Goal: Task Accomplishment & Management: Manage account settings

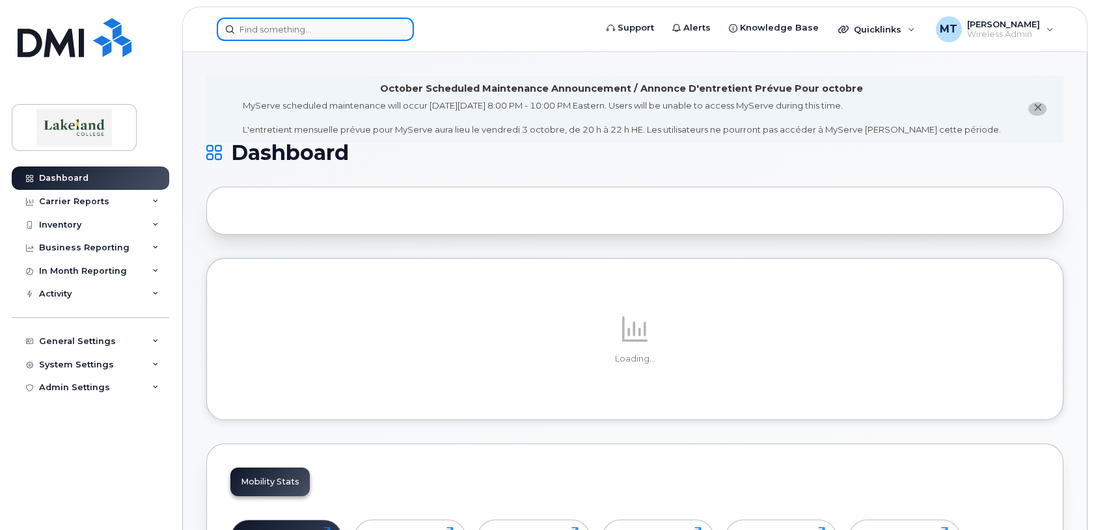
click at [303, 32] on input at bounding box center [315, 29] width 197 height 23
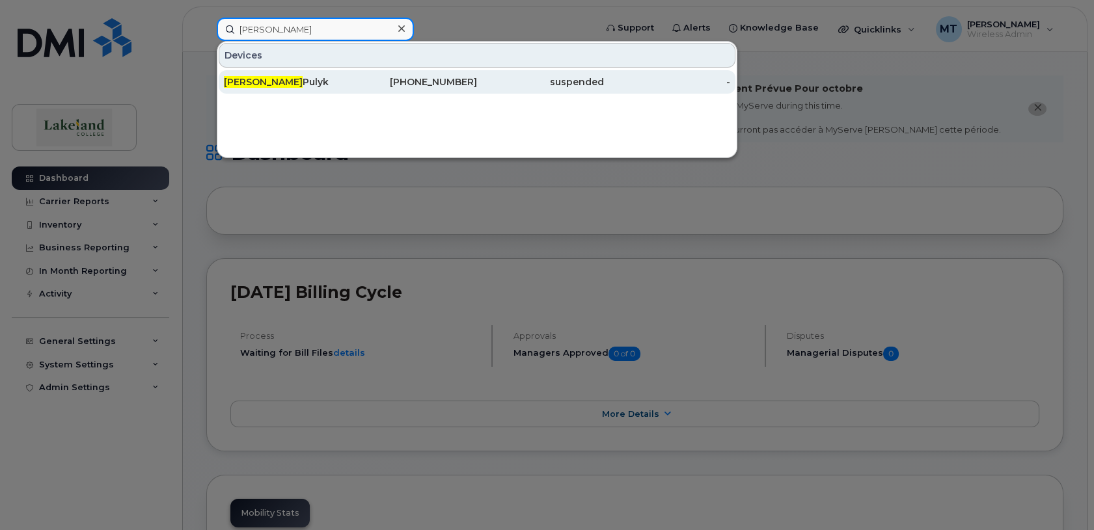
type input "KRYstal"
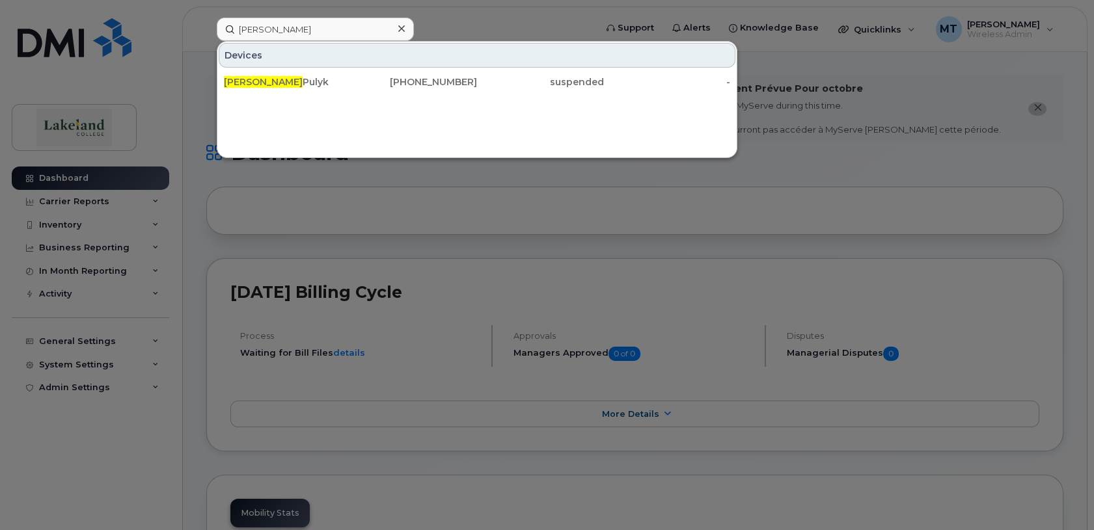
drag, startPoint x: 304, startPoint y: 80, endPoint x: 342, endPoint y: 109, distance: 47.9
click at [304, 80] on div "Krystal Pulyk" at bounding box center [287, 81] width 127 height 13
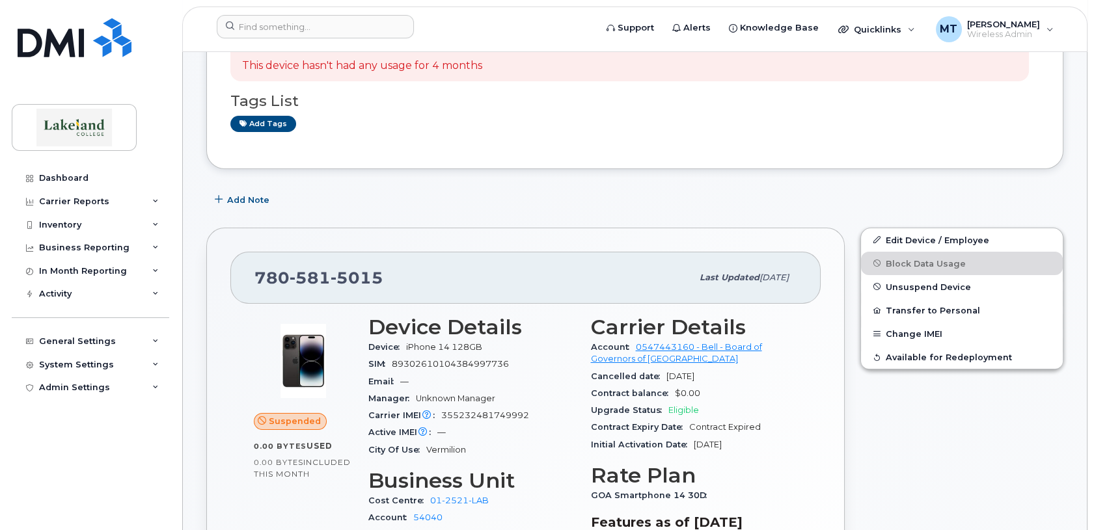
scroll to position [260, 0]
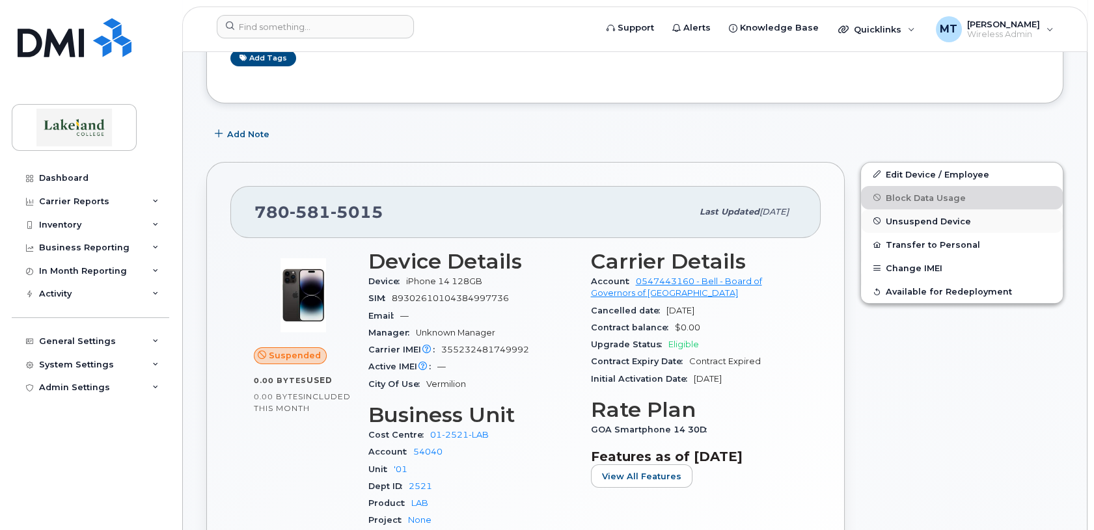
click at [939, 223] on span "Unsuspend Device" at bounding box center [928, 221] width 85 height 10
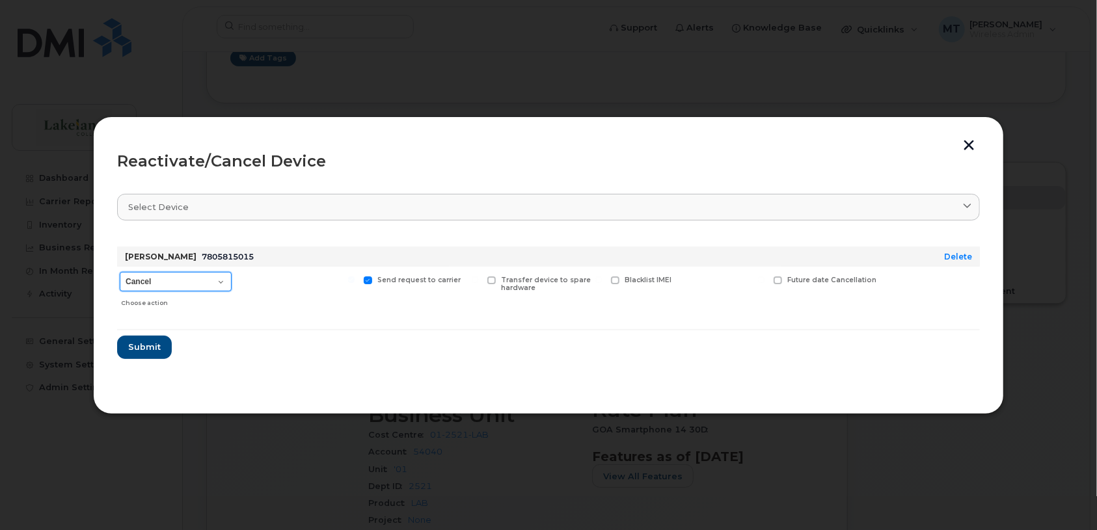
click at [222, 282] on select "Cancel Suspend - Extend Suspension Reactivate" at bounding box center [176, 282] width 112 height 20
select select "[object Object]"
click at [120, 272] on select "Cancel Suspend - Extend Suspension Reactivate" at bounding box center [176, 282] width 112 height 20
click at [144, 344] on span "Submit" at bounding box center [144, 347] width 33 height 12
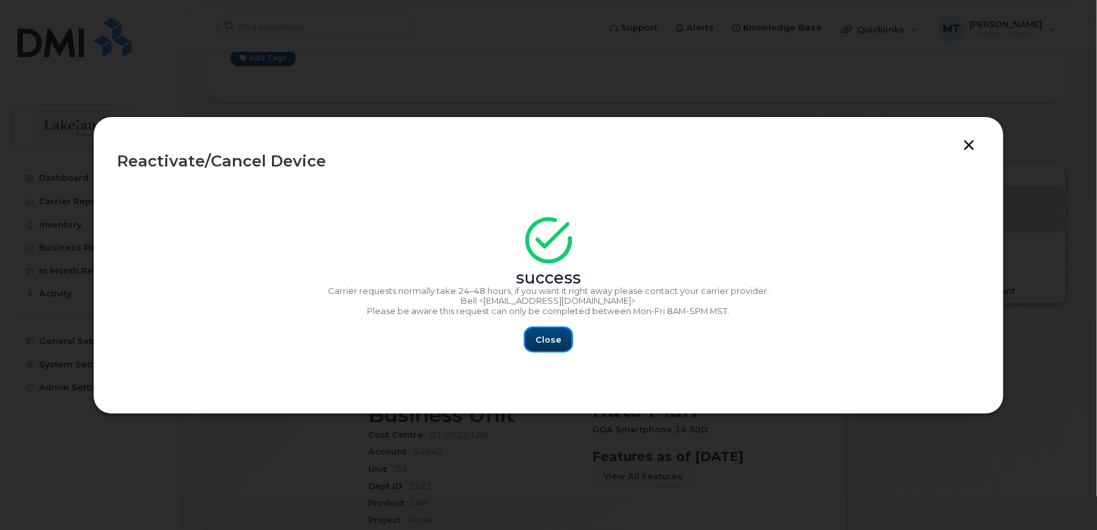
click at [553, 340] on span "Close" at bounding box center [549, 340] width 26 height 12
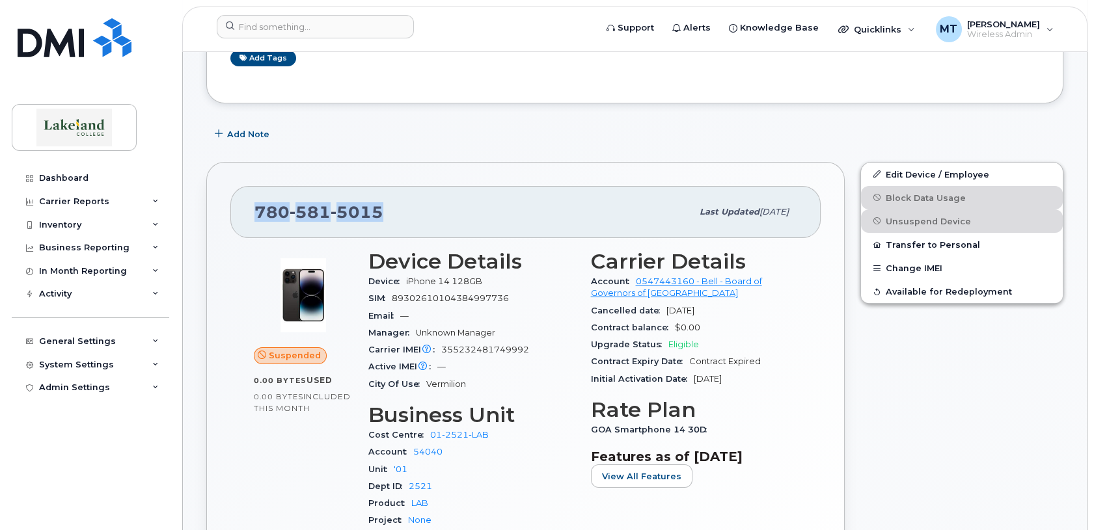
drag, startPoint x: 377, startPoint y: 209, endPoint x: 256, endPoint y: 211, distance: 120.4
click at [256, 211] on span "[PHONE_NUMBER]" at bounding box center [318, 212] width 129 height 20
copy span "[PHONE_NUMBER]"
click at [491, 233] on div "[PHONE_NUMBER] Last updated [DATE]" at bounding box center [525, 212] width 590 height 52
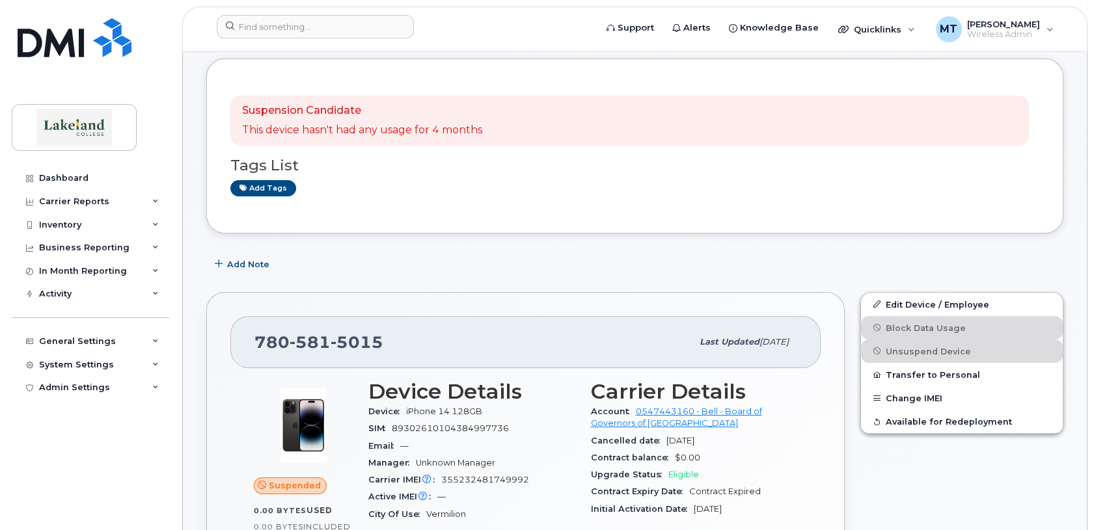
scroll to position [64, 0]
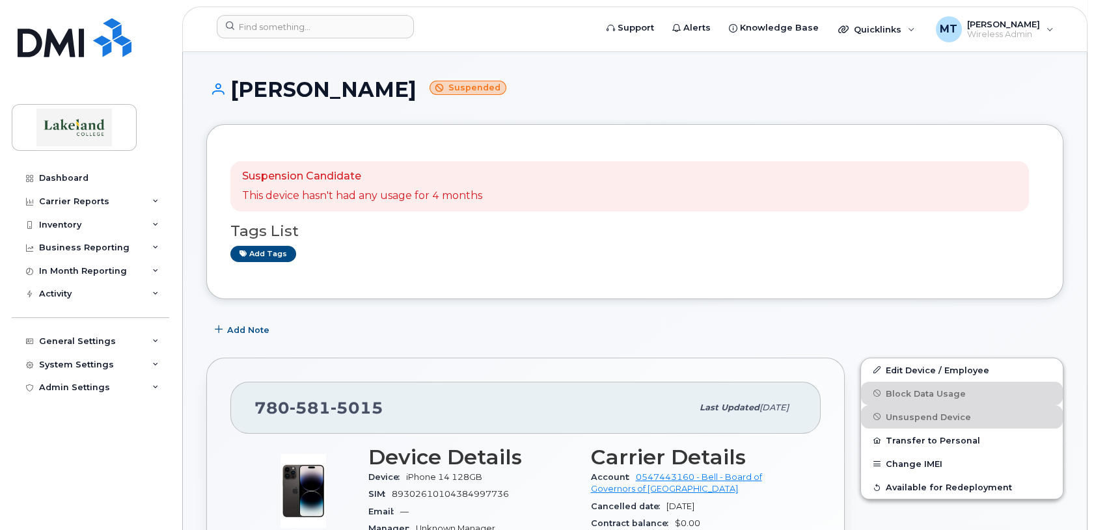
drag, startPoint x: 376, startPoint y: 89, endPoint x: 237, endPoint y: 96, distance: 138.9
click at [237, 96] on h1 "[PERSON_NAME] Suspended" at bounding box center [634, 89] width 857 height 23
copy h1 "[PERSON_NAME]"
